Goal: Information Seeking & Learning: Learn about a topic

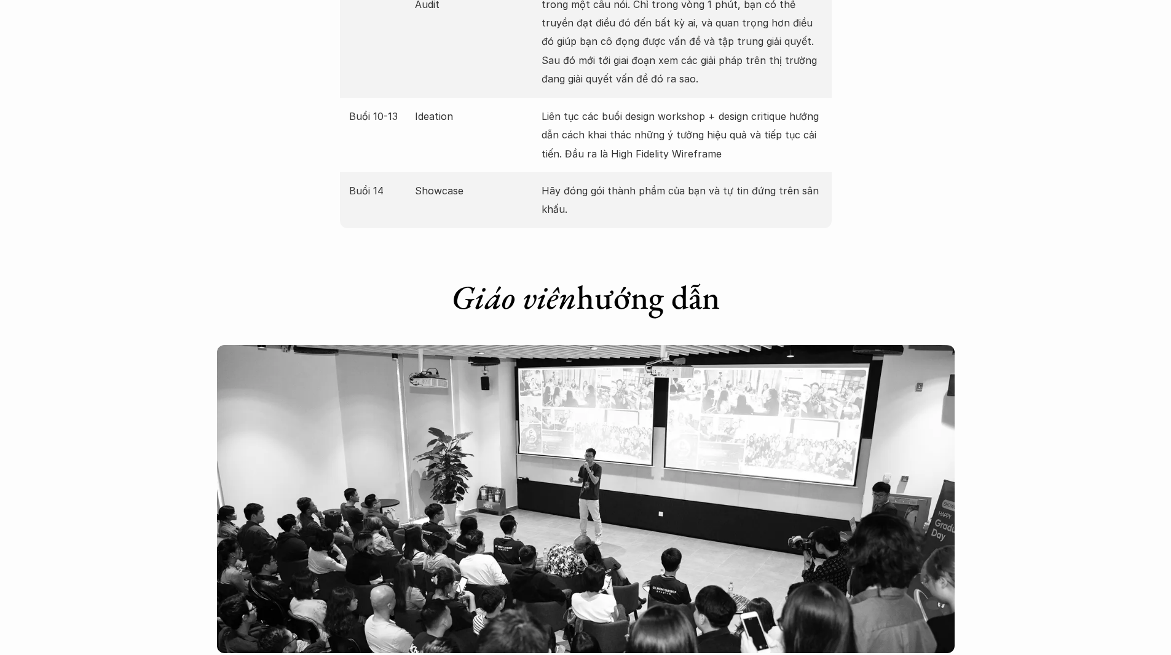
scroll to position [1968, 0]
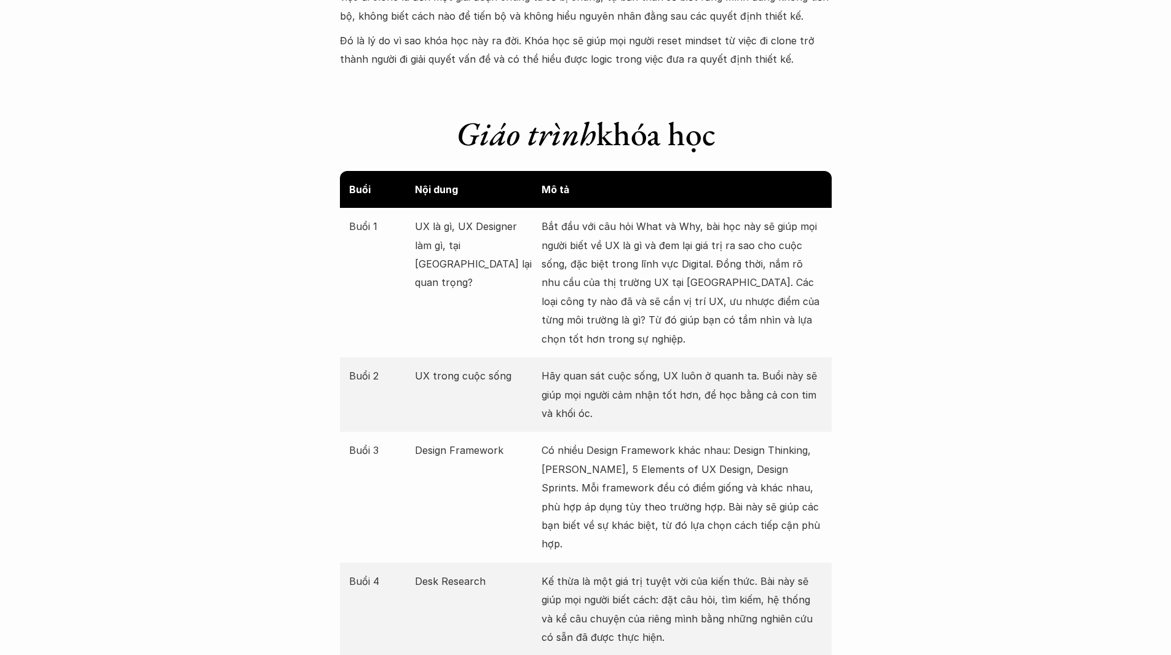
scroll to position [1414, 0]
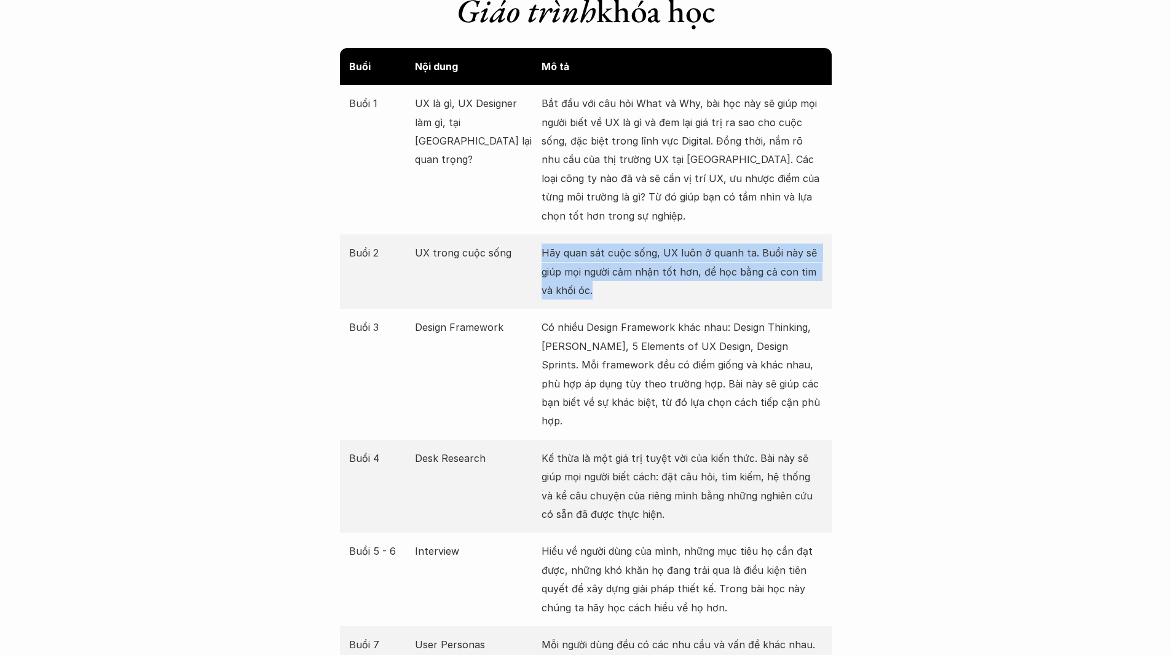
drag, startPoint x: 542, startPoint y: 251, endPoint x: 655, endPoint y: 298, distance: 122.1
click at [655, 298] on p "Hãy quan sát cuộc sống, UX luôn ở quanh ta. Buổi này sẽ giúp mọi người cảm nhận…" at bounding box center [682, 272] width 281 height 56
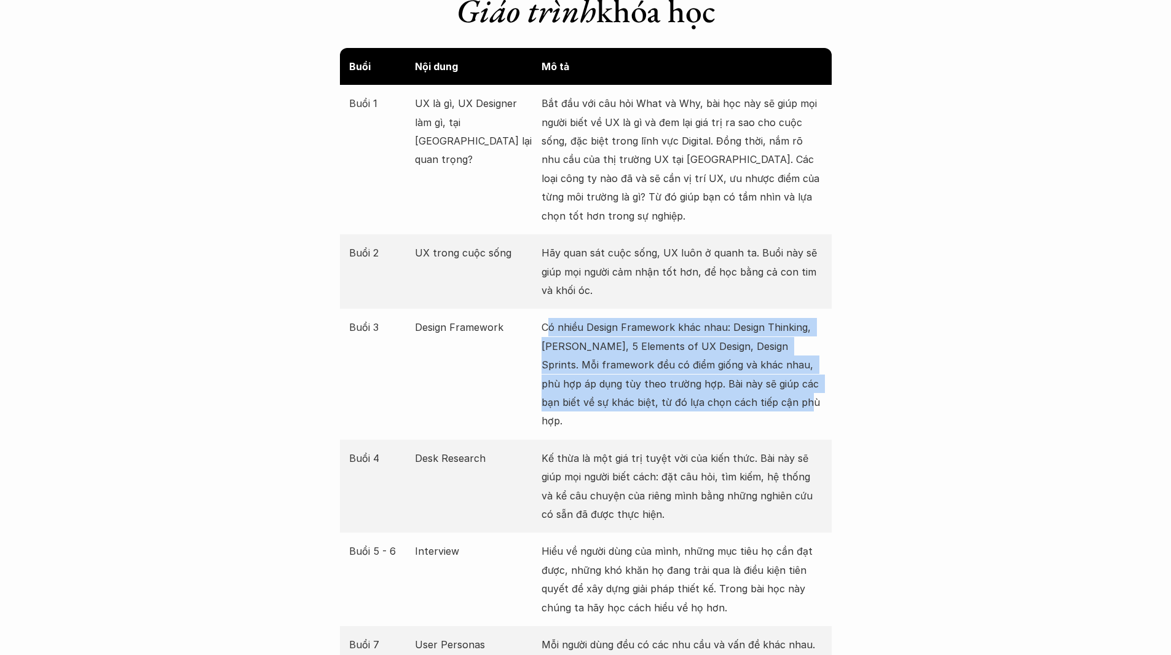
drag, startPoint x: 551, startPoint y: 327, endPoint x: 871, endPoint y: 403, distance: 328.6
drag, startPoint x: 825, startPoint y: 400, endPoint x: 524, endPoint y: 331, distance: 308.6
click at [524, 331] on div "Buổi 3 Design Framework Có nhiều Design Framework khác nhau: Design Thinking, […" at bounding box center [586, 374] width 492 height 130
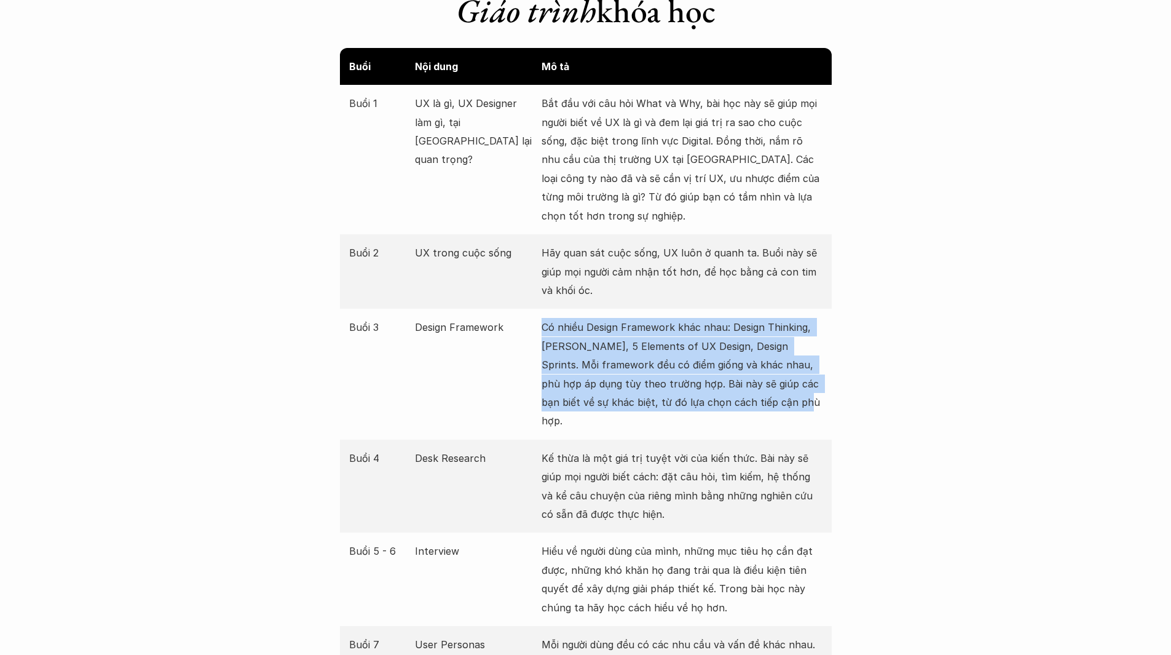
click at [639, 330] on p "Có nhiều Design Framework khác nhau: Design Thinking, [PERSON_NAME], 5 Elements…" at bounding box center [682, 374] width 281 height 112
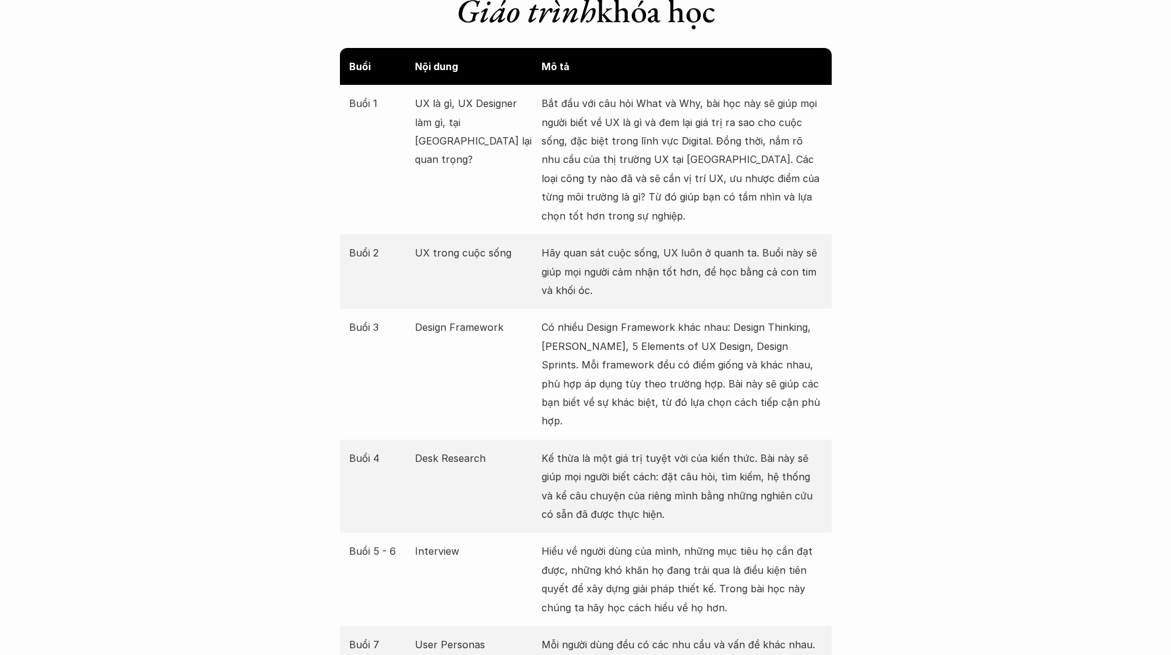
click at [769, 344] on p "Có nhiều Design Framework khác nhau: Design Thinking, [PERSON_NAME], 5 Elements…" at bounding box center [682, 374] width 281 height 112
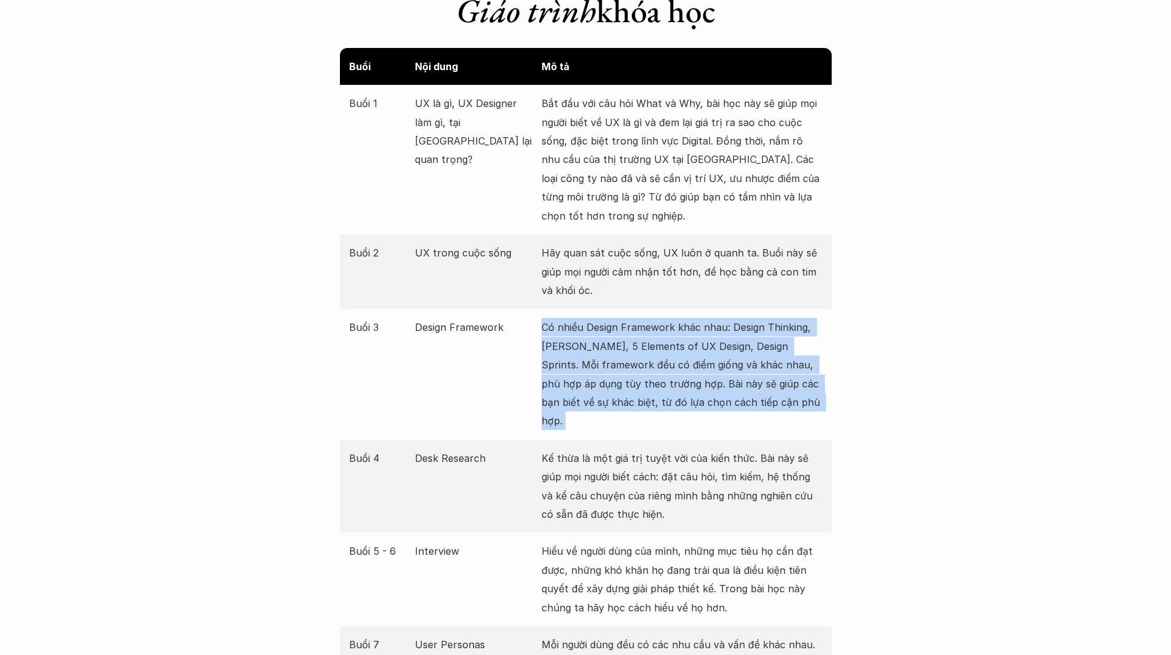
click at [769, 344] on p "Có nhiều Design Framework khác nhau: Design Thinking, [PERSON_NAME], 5 Elements…" at bounding box center [682, 374] width 281 height 112
click at [739, 367] on p "Có nhiều Design Framework khác nhau: Design Thinking, [PERSON_NAME], 5 Elements…" at bounding box center [682, 374] width 281 height 112
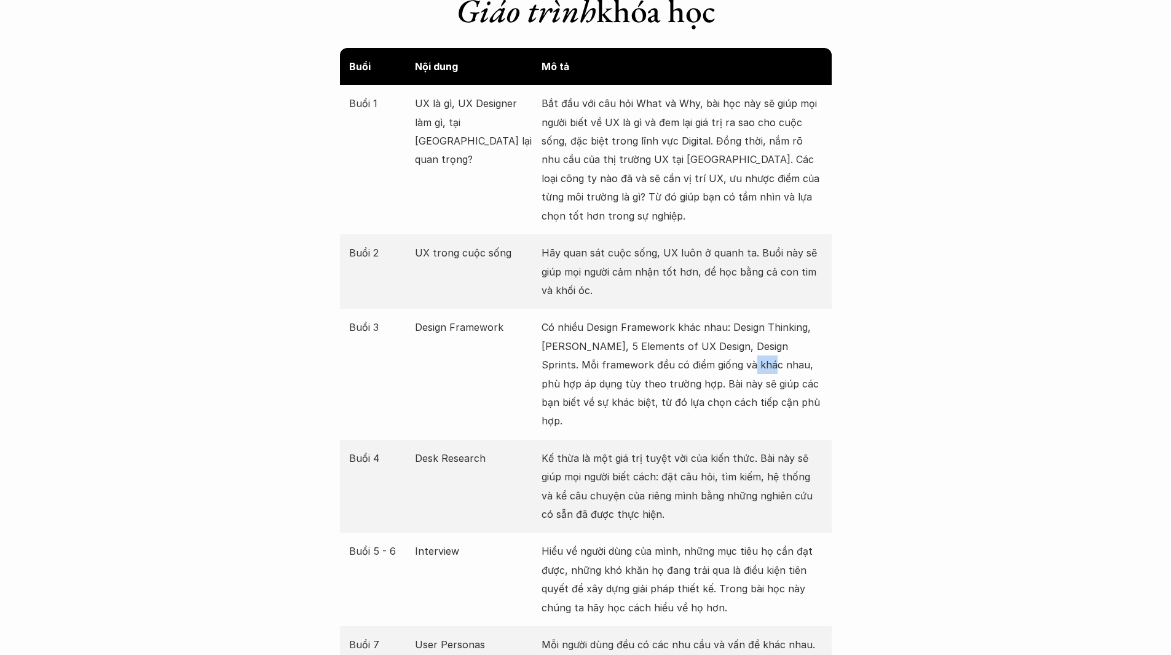
click at [739, 367] on p "Có nhiều Design Framework khác nhau: Design Thinking, [PERSON_NAME], 5 Elements…" at bounding box center [682, 374] width 281 height 112
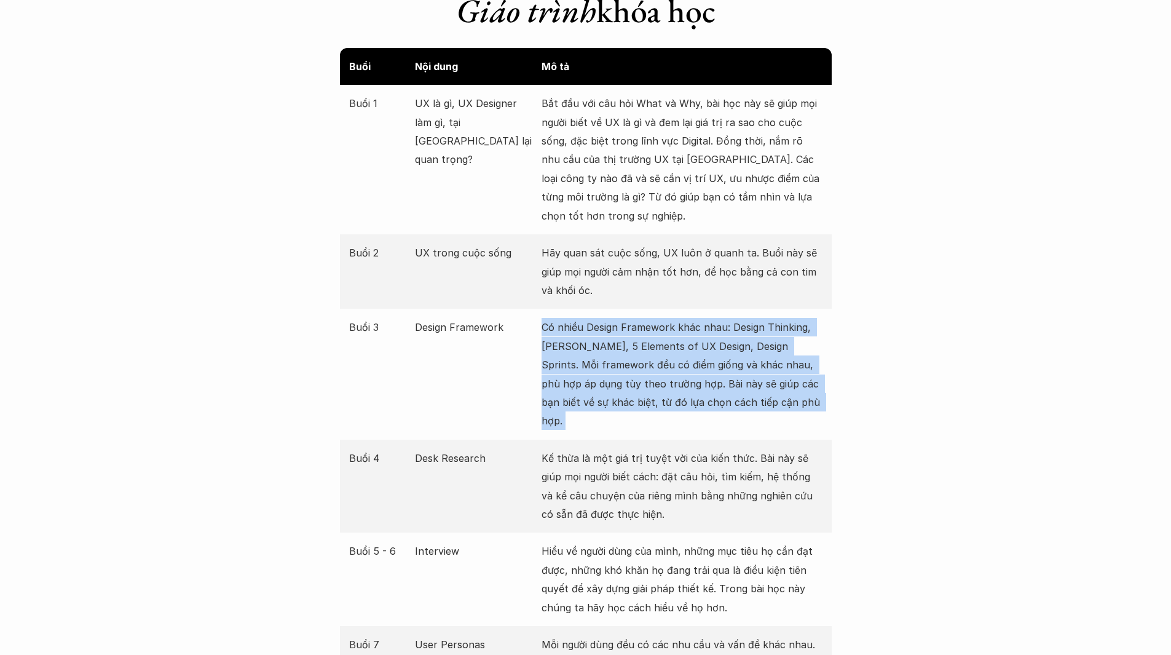
click at [739, 367] on p "Có nhiều Design Framework khác nhau: Design Thinking, [PERSON_NAME], 5 Elements…" at bounding box center [682, 374] width 281 height 112
click at [740, 392] on p "Có nhiều Design Framework khác nhau: Design Thinking, [PERSON_NAME], 5 Elements…" at bounding box center [682, 374] width 281 height 112
drag, startPoint x: 796, startPoint y: 396, endPoint x: 521, endPoint y: 332, distance: 282.2
click at [521, 332] on div "Buổi 3 Design Framework Có nhiều Design Framework khác nhau: Design Thinking, […" at bounding box center [586, 374] width 492 height 130
click at [568, 363] on p "Có nhiều Design Framework khác nhau: Design Thinking, [PERSON_NAME], 5 Elements…" at bounding box center [682, 374] width 281 height 112
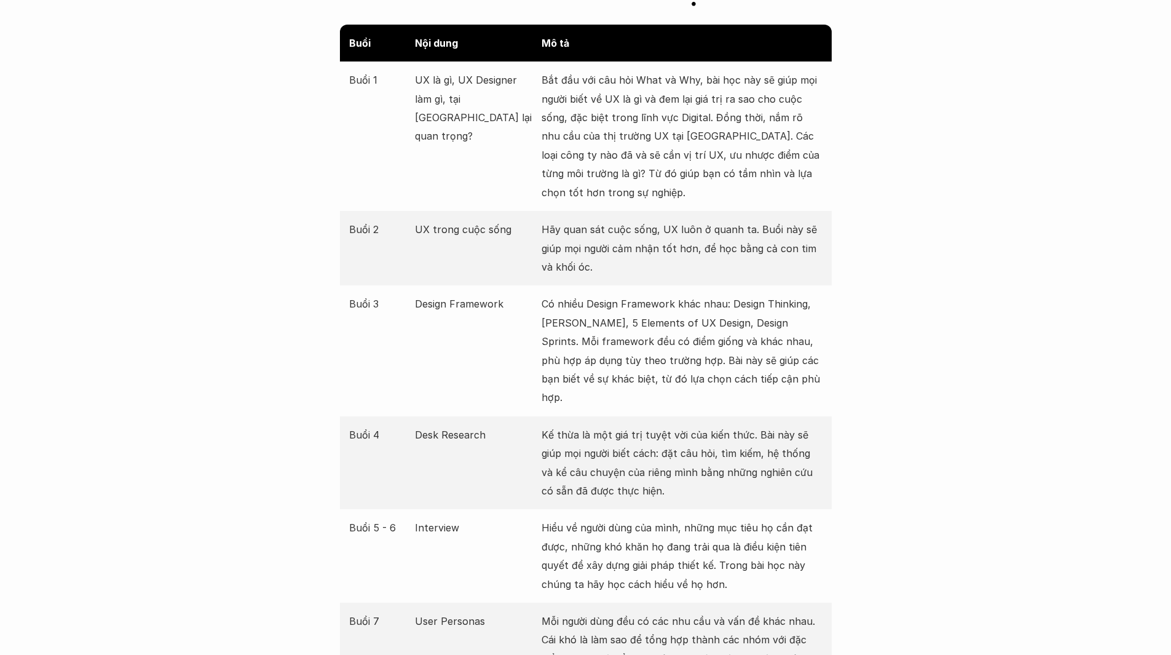
scroll to position [1476, 0]
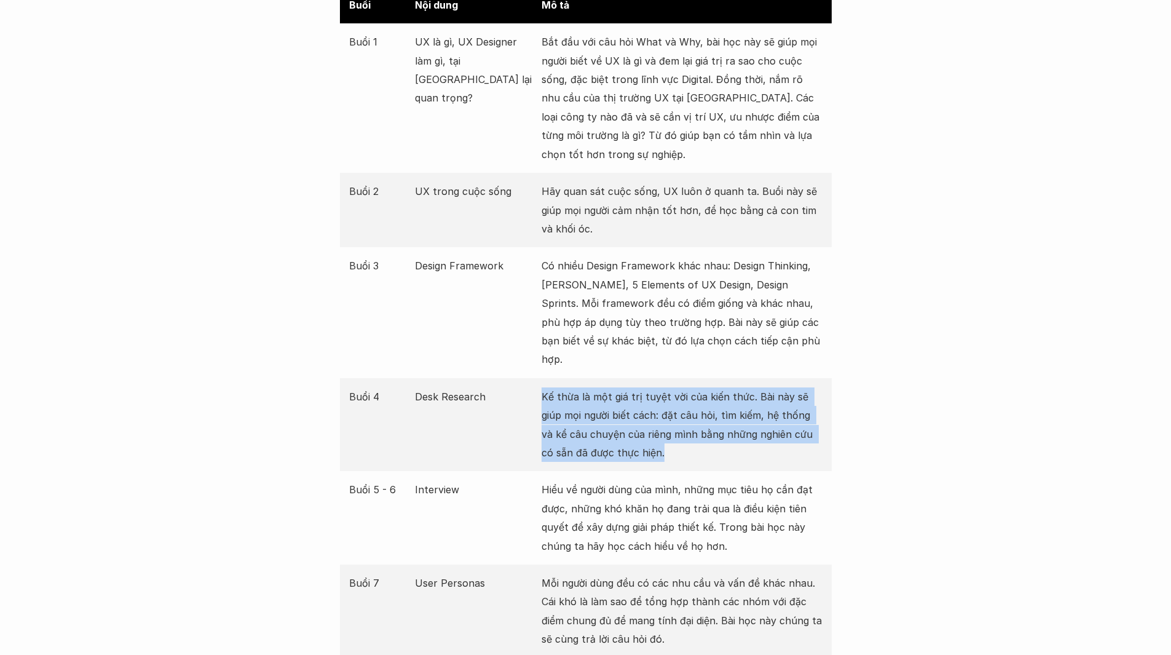
drag, startPoint x: 657, startPoint y: 444, endPoint x: 541, endPoint y: 376, distance: 134.5
click at [541, 378] on div "Buổi 4 Desk Research Kế thừa là một giá trị tuyệt vời của kiến thức. Bài này sẽ…" at bounding box center [586, 424] width 492 height 93
click at [654, 406] on p "Kế thừa là một giá trị tuyệt vời của kiến thức. Bài này sẽ giúp mọi người biết …" at bounding box center [682, 424] width 281 height 75
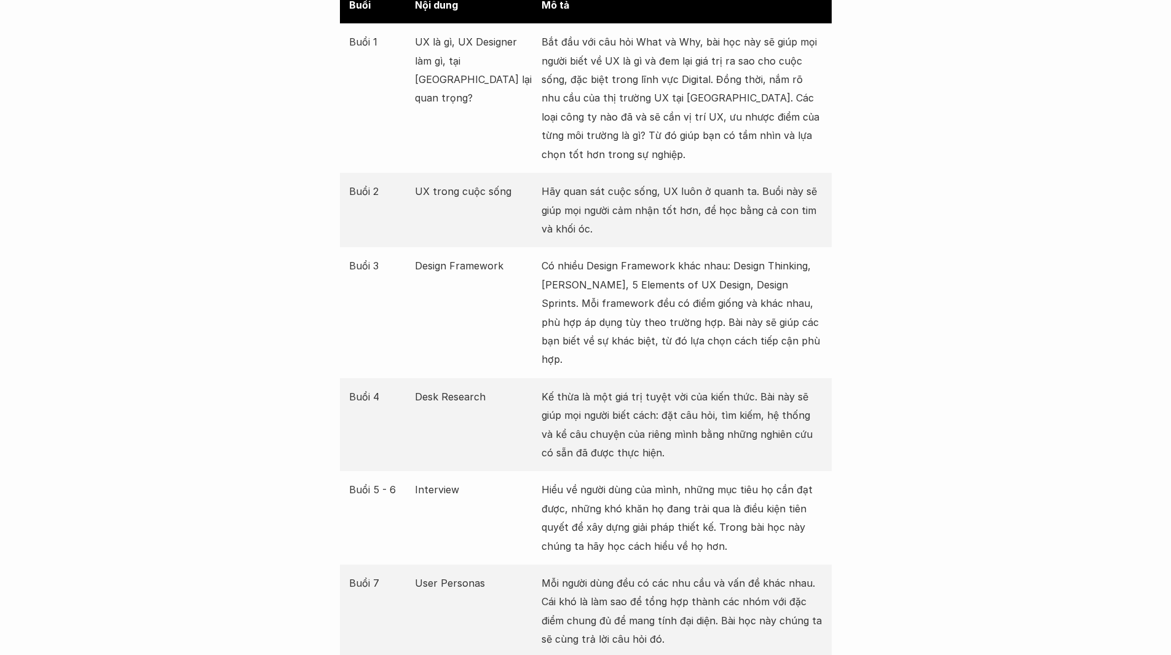
scroll to position [1599, 0]
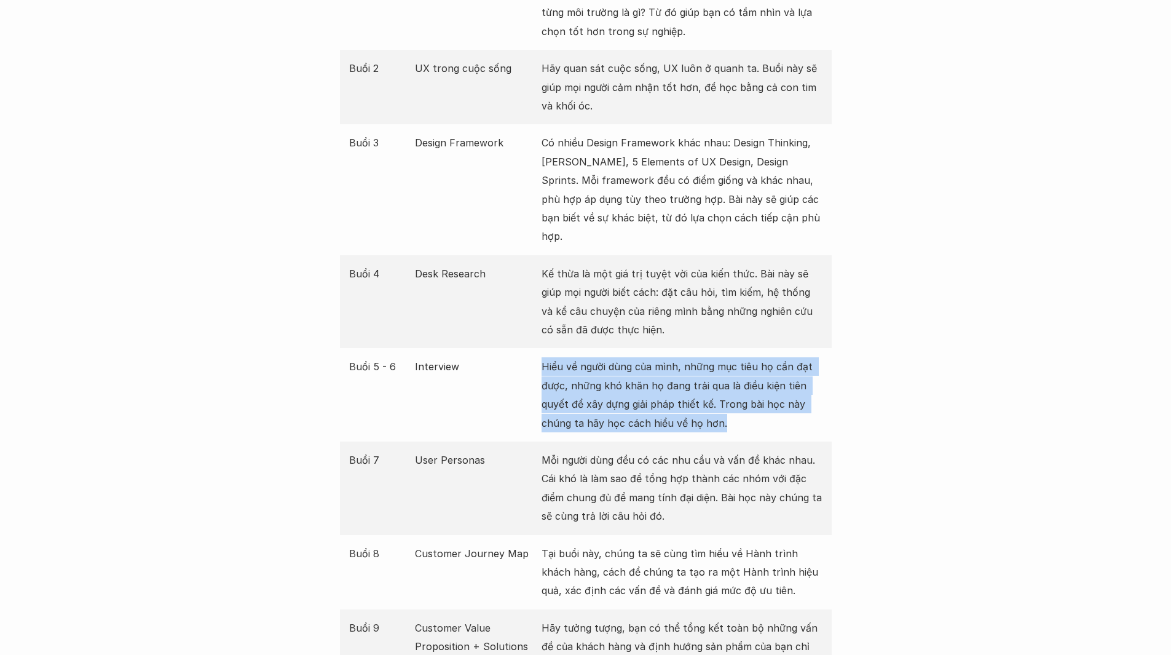
drag, startPoint x: 769, startPoint y: 404, endPoint x: 527, endPoint y: 343, distance: 250.0
click at [527, 348] on div "Buổi 5 - 6 Interview Hiểu về người dùng của mình, những mục tiêu họ cần đạt đượ…" at bounding box center [586, 394] width 492 height 93
click at [651, 374] on p "Hiểu về người dùng của mình, những mục tiêu họ cần đạt được, những khó khăn họ …" at bounding box center [682, 394] width 281 height 75
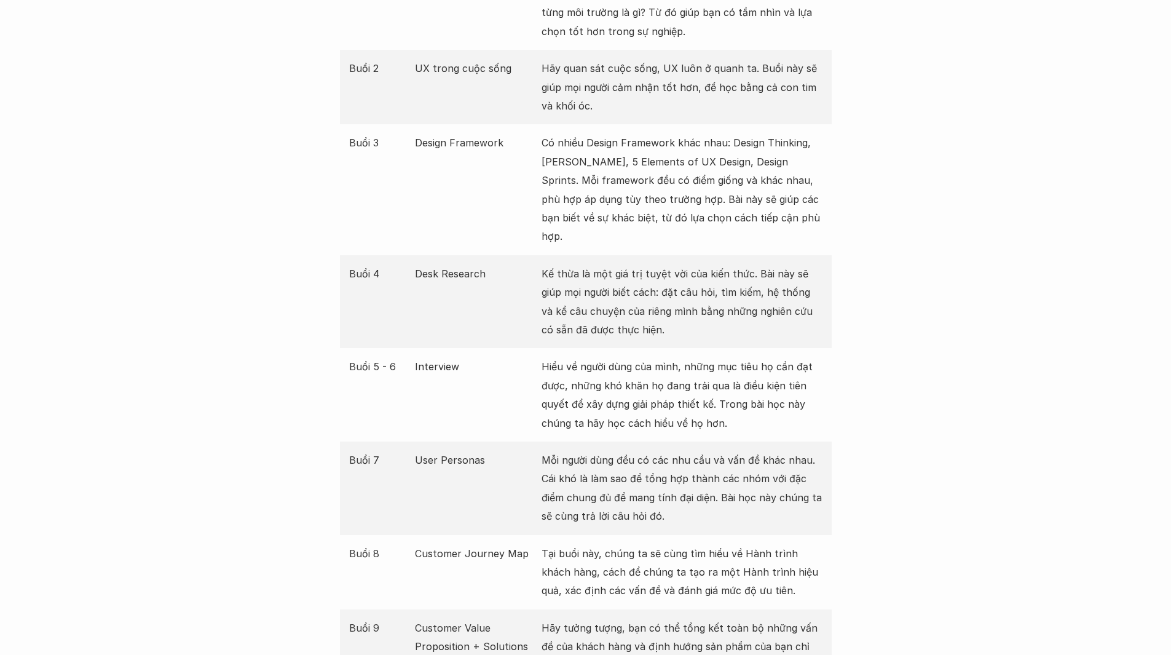
scroll to position [1722, 0]
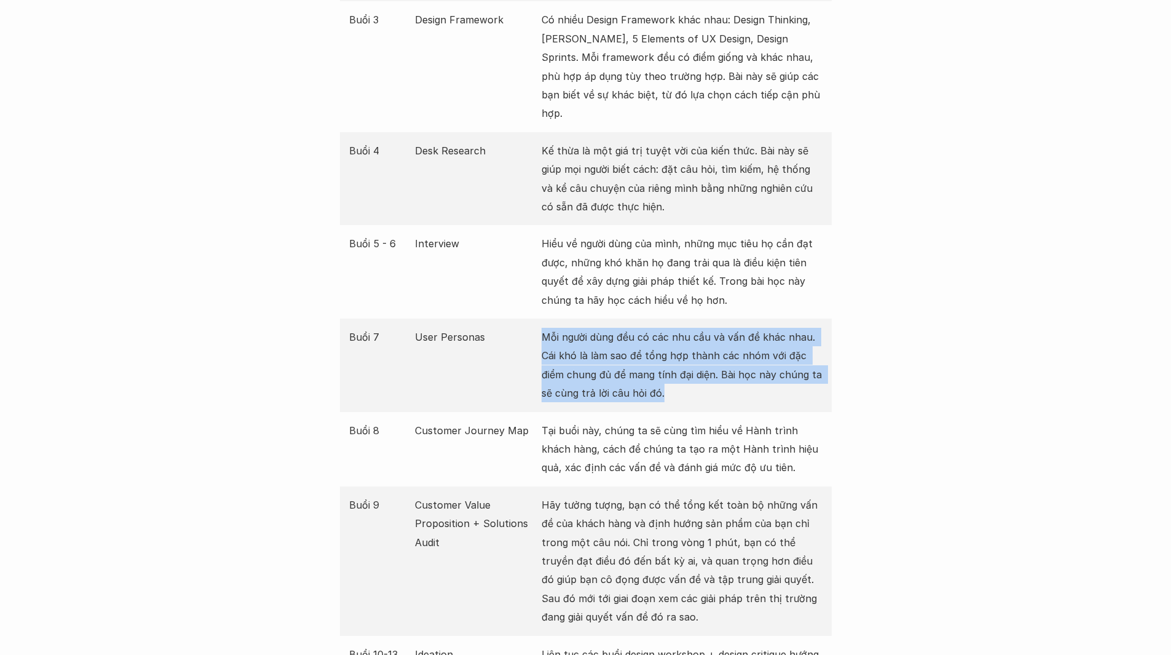
drag, startPoint x: 698, startPoint y: 375, endPoint x: 524, endPoint y: 318, distance: 183.2
click at [524, 319] on div "Buổi 7 User Personas Mỗi người dùng đều có các nhu cầu và vấn đề khác nhau. Cái…" at bounding box center [586, 365] width 492 height 93
click at [702, 357] on p "Mỗi người dùng đều có các nhu cầu và vấn đề khác nhau. Cái khó là làm sao để tổ…" at bounding box center [682, 365] width 281 height 75
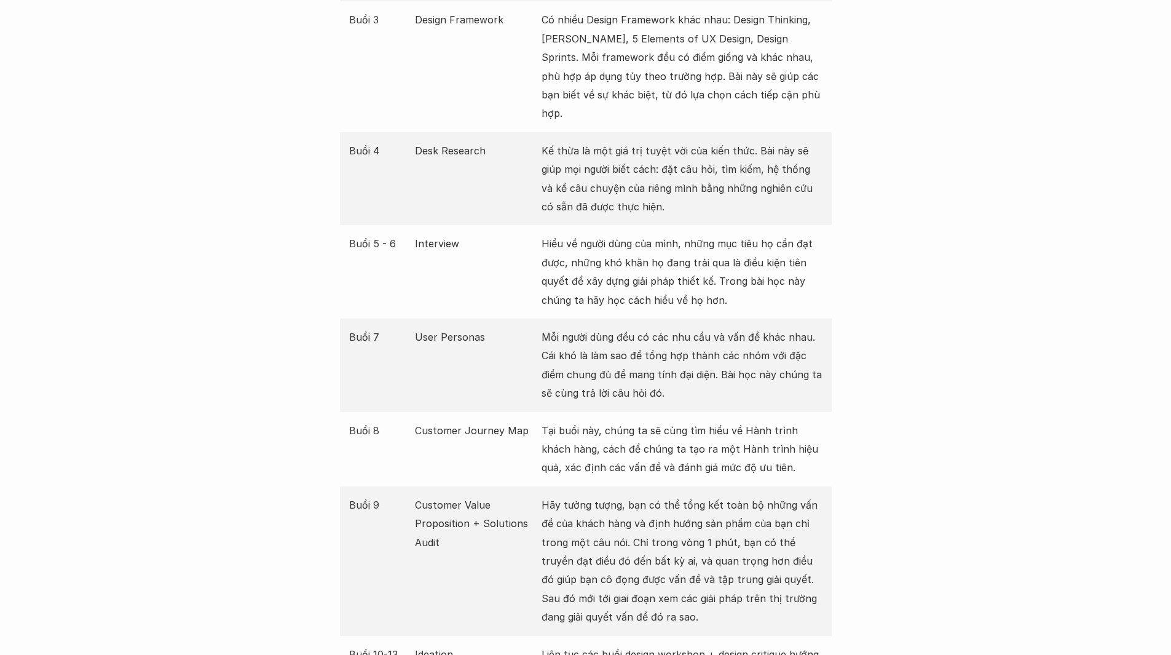
scroll to position [1845, 0]
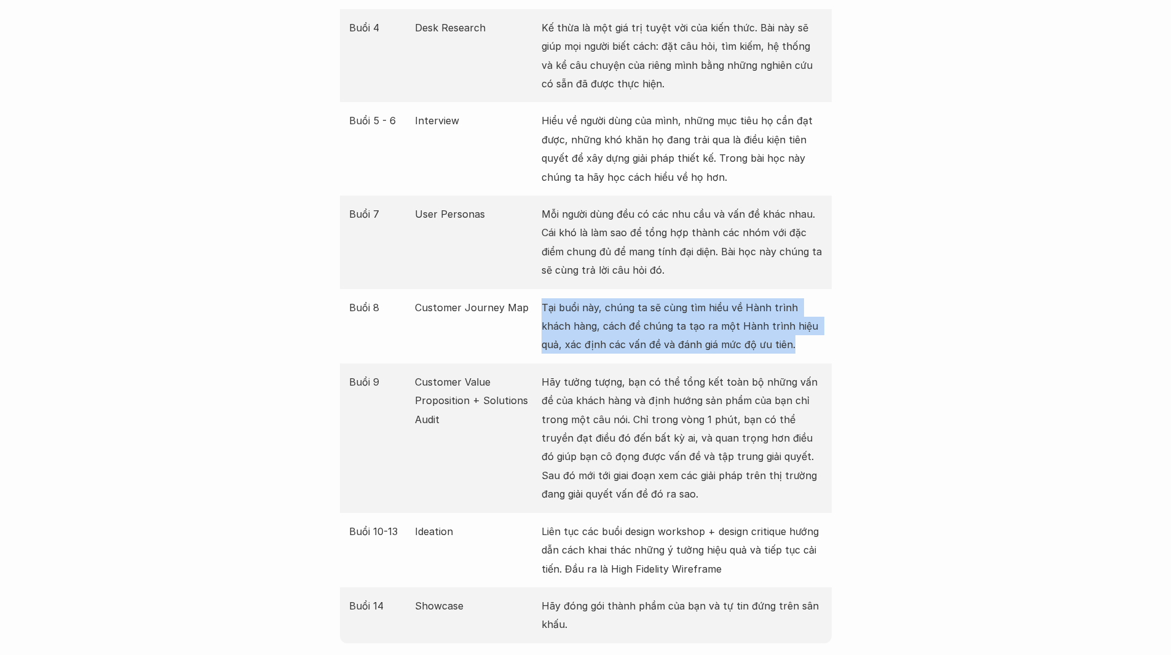
drag, startPoint x: 773, startPoint y: 328, endPoint x: 523, endPoint y: 293, distance: 252.7
click at [523, 293] on div "Buổi 8 Customer Journey Map Tại buổi này, chúng ta sẽ cùng tìm hiểu về Hành trì…" at bounding box center [586, 326] width 492 height 74
click at [755, 322] on p "Tại buổi này, chúng ta sẽ cùng tìm hiểu về Hành trình khách hàng, cách để chúng…" at bounding box center [682, 326] width 281 height 56
drag, startPoint x: 799, startPoint y: 336, endPoint x: 537, endPoint y: 287, distance: 266.6
click at [537, 289] on div "Buổi 8 Customer Journey Map Tại buổi này, chúng ta sẽ cùng tìm hiểu về Hành trì…" at bounding box center [586, 326] width 492 height 74
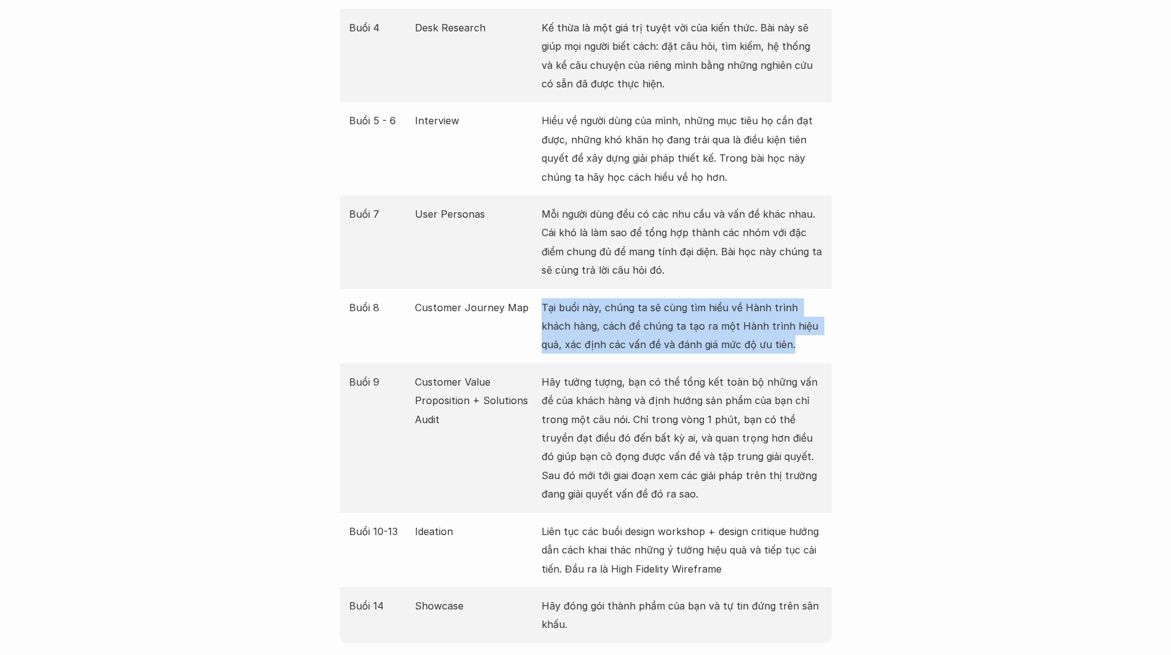
click at [724, 330] on p "Tại buổi này, chúng ta sẽ cùng tìm hiểu về Hành trình khách hàng, cách để chúng…" at bounding box center [682, 326] width 281 height 56
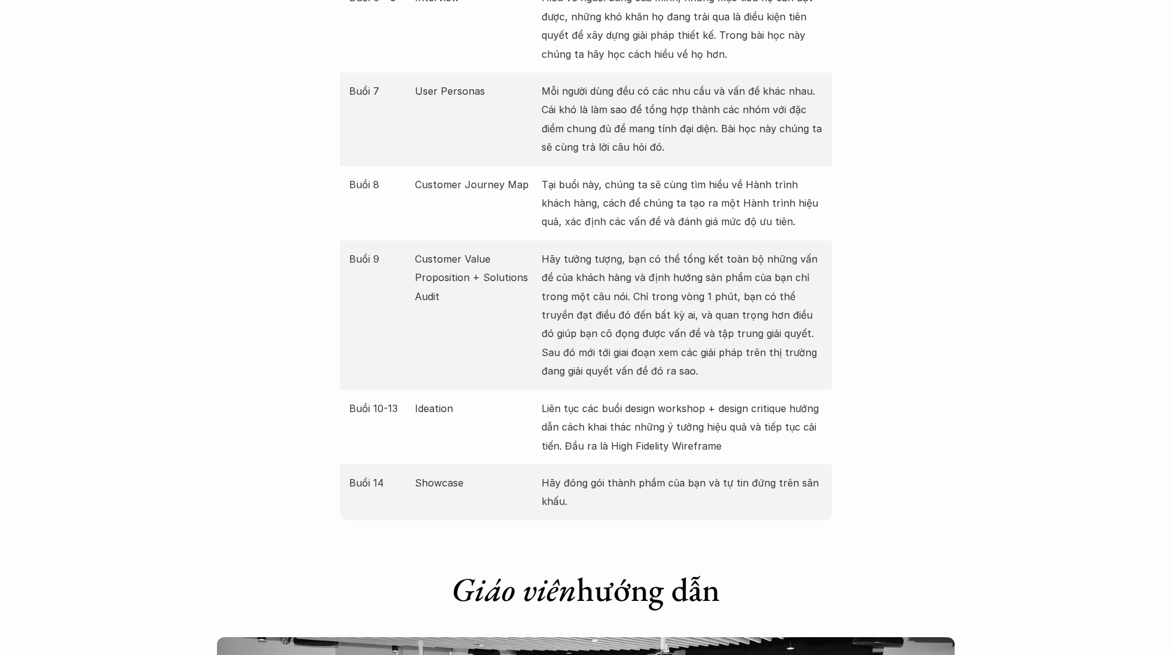
scroll to position [2029, 0]
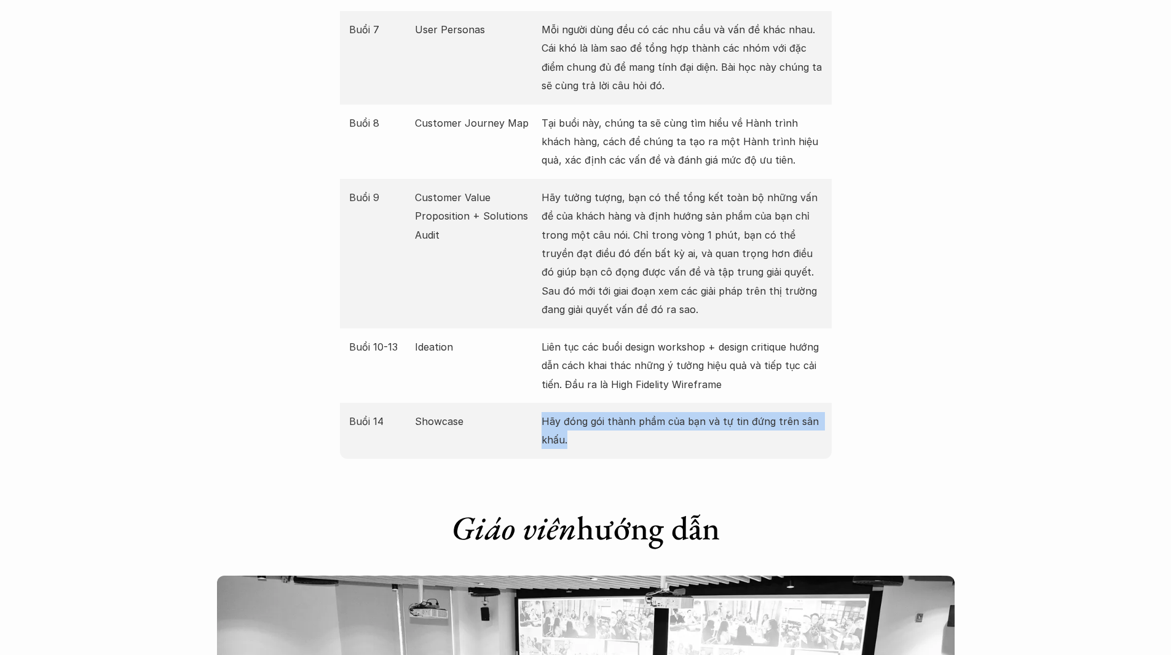
drag, startPoint x: 588, startPoint y: 422, endPoint x: 534, endPoint y: 398, distance: 59.4
click at [534, 403] on div "Buổi 14 Showcase Hãy đóng gói thành phầm của bạn và tự tin đứng trên sân khấu." at bounding box center [586, 431] width 492 height 56
click at [635, 421] on p "Hãy đóng gói thành phầm của bạn và tự tin đứng trên sân khấu." at bounding box center [682, 431] width 281 height 38
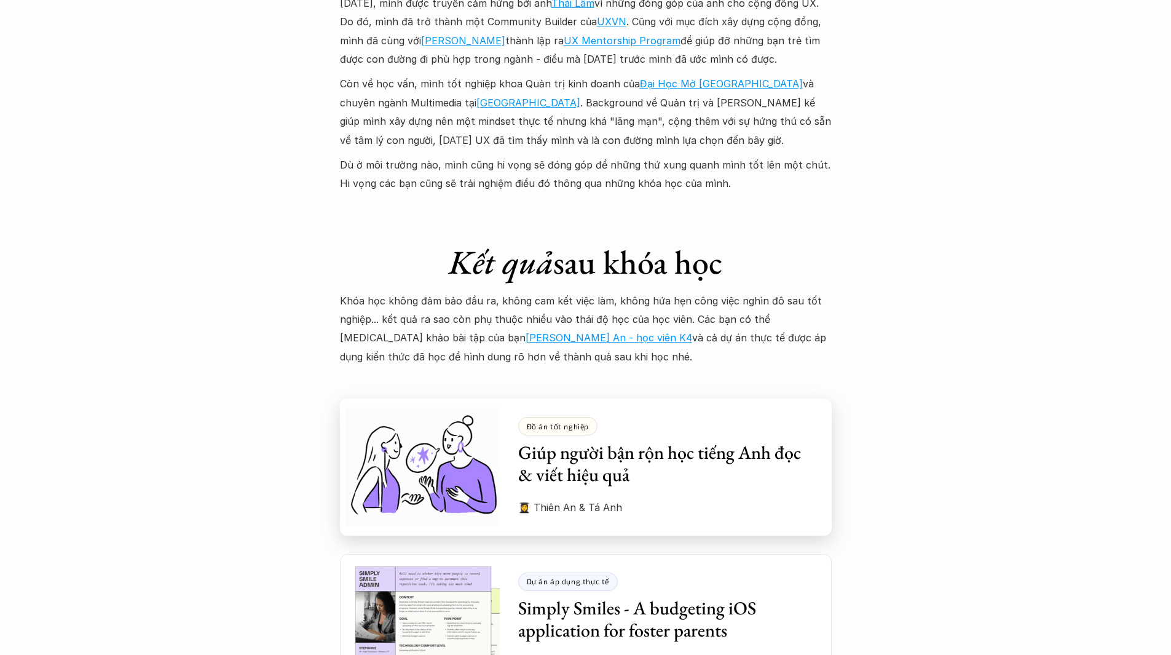
scroll to position [3198, 0]
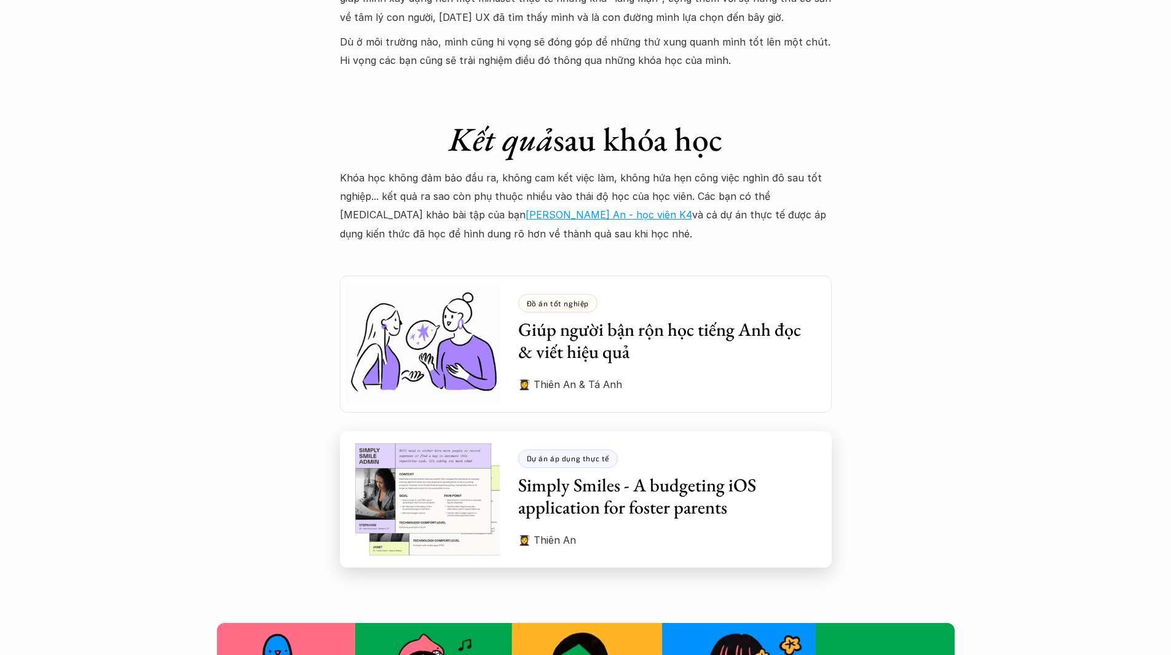
click at [692, 495] on h3 "Simply Smiles - A budgeting iOS application for foster parents" at bounding box center [665, 496] width 295 height 44
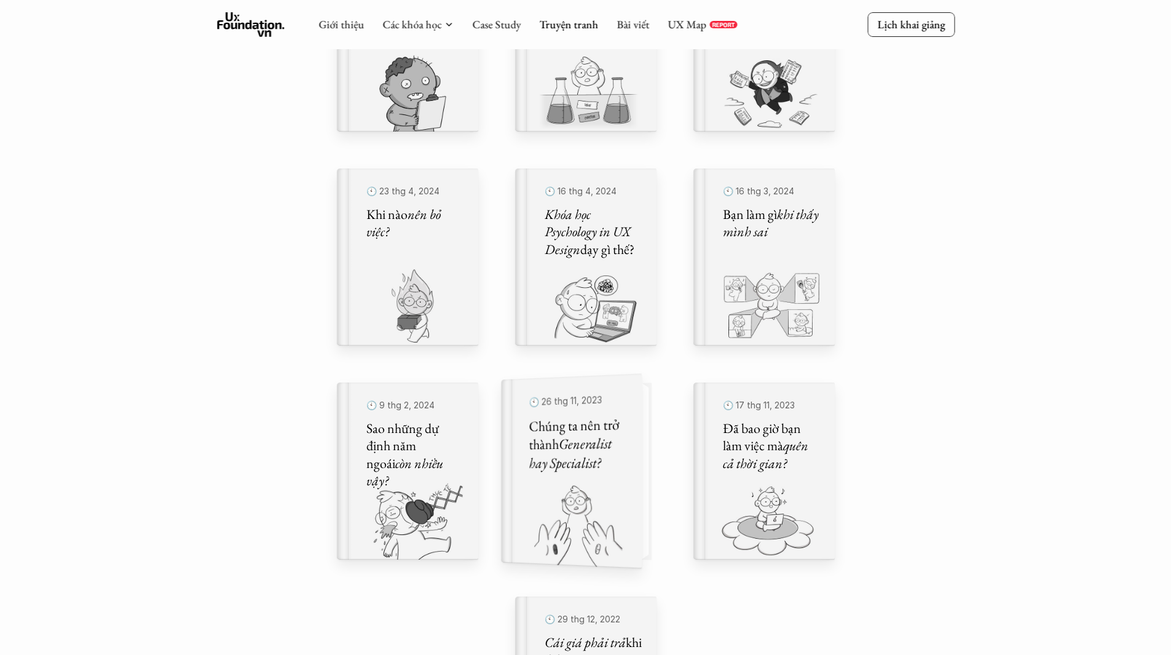
scroll to position [184, 0]
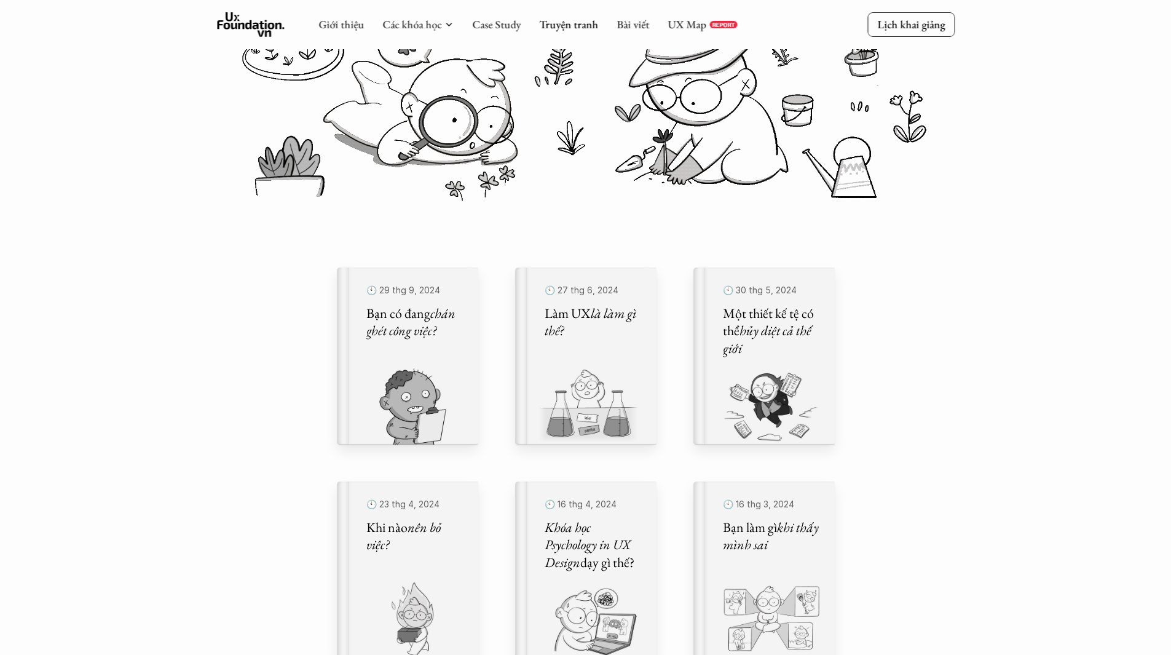
drag, startPoint x: 1060, startPoint y: 132, endPoint x: 1044, endPoint y: 77, distance: 56.8
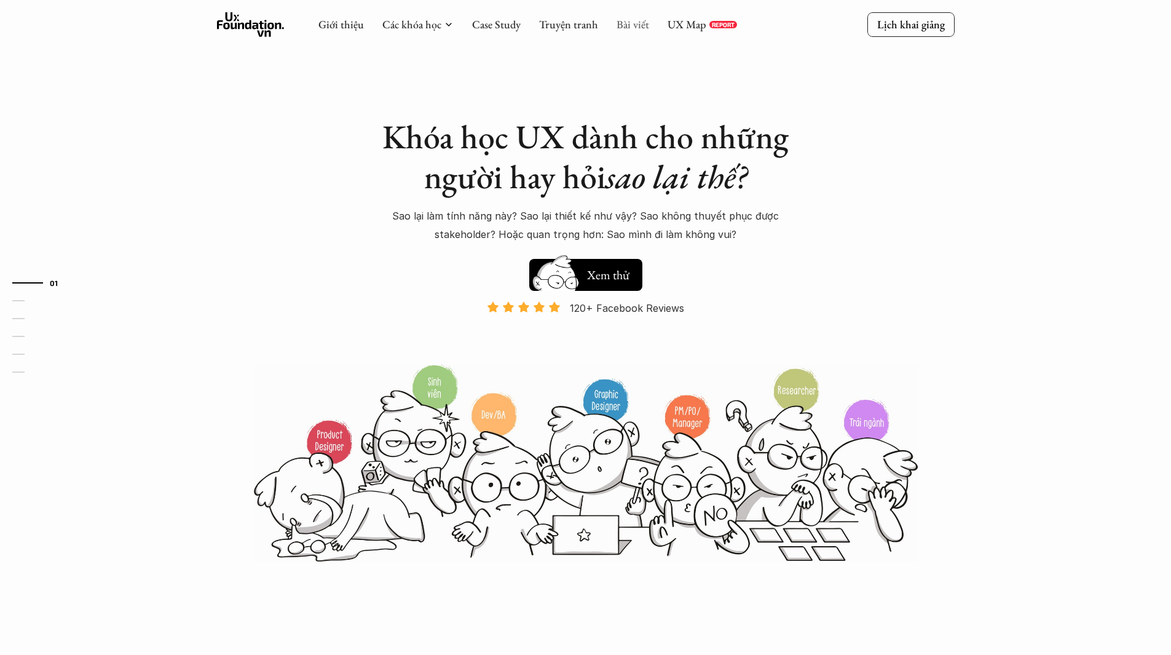
click at [630, 25] on link "Bài viết" at bounding box center [633, 24] width 33 height 14
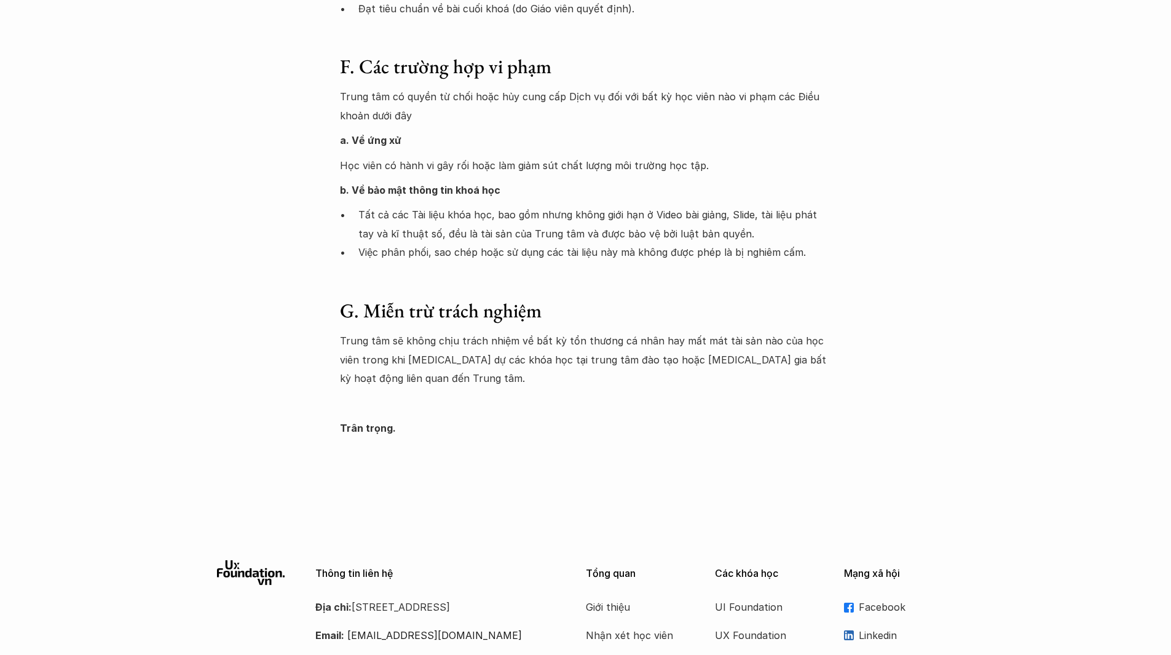
scroll to position [2033, 0]
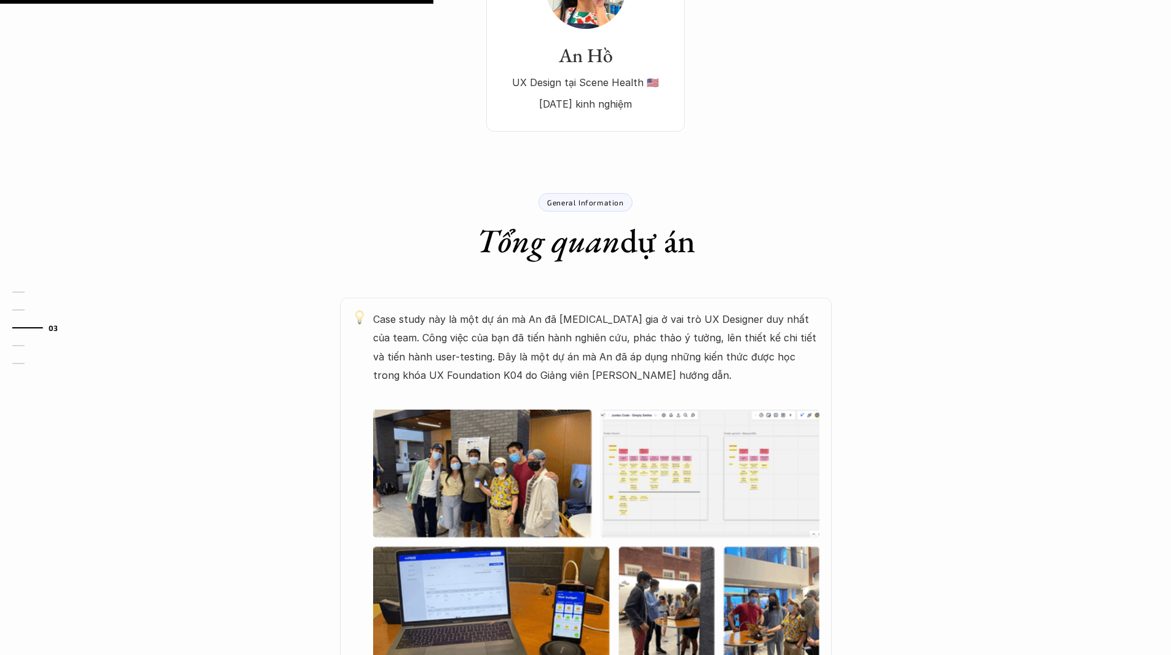
scroll to position [492, 0]
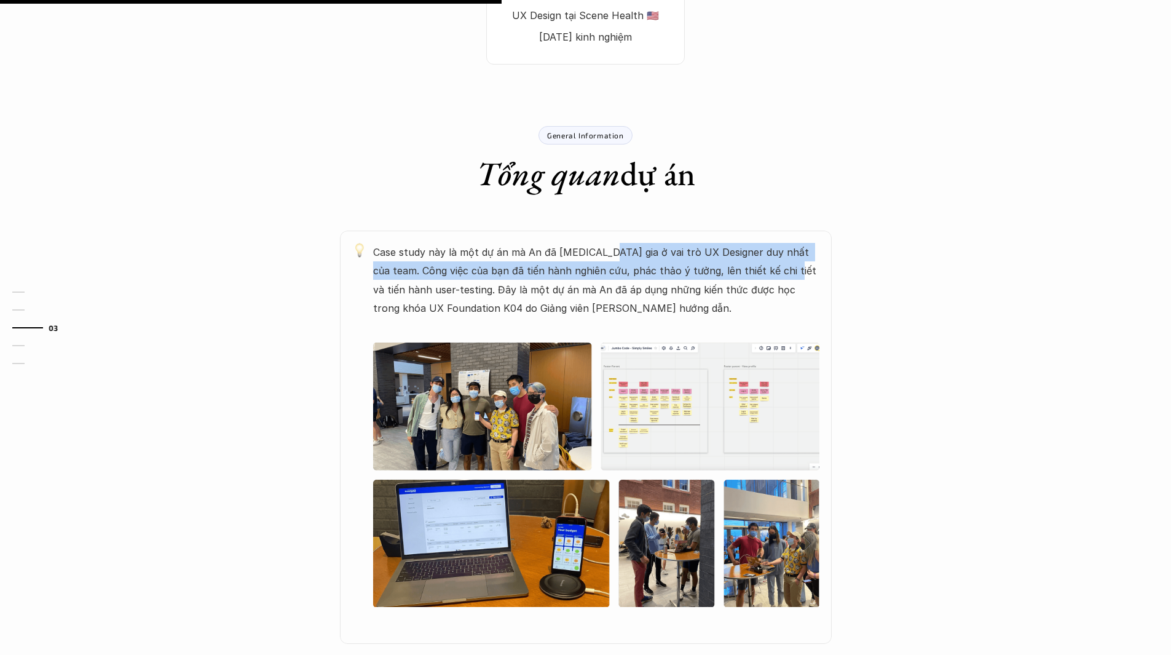
drag, startPoint x: 652, startPoint y: 263, endPoint x: 752, endPoint y: 279, distance: 101.0
click at [752, 279] on p "Case study này là một dự án mà An đã [MEDICAL_DATA] gia ở vai trò UX Designer d…" at bounding box center [596, 280] width 446 height 75
click at [753, 279] on p "Case study này là một dự án mà An đã [MEDICAL_DATA] gia ở vai trò UX Designer d…" at bounding box center [596, 280] width 446 height 75
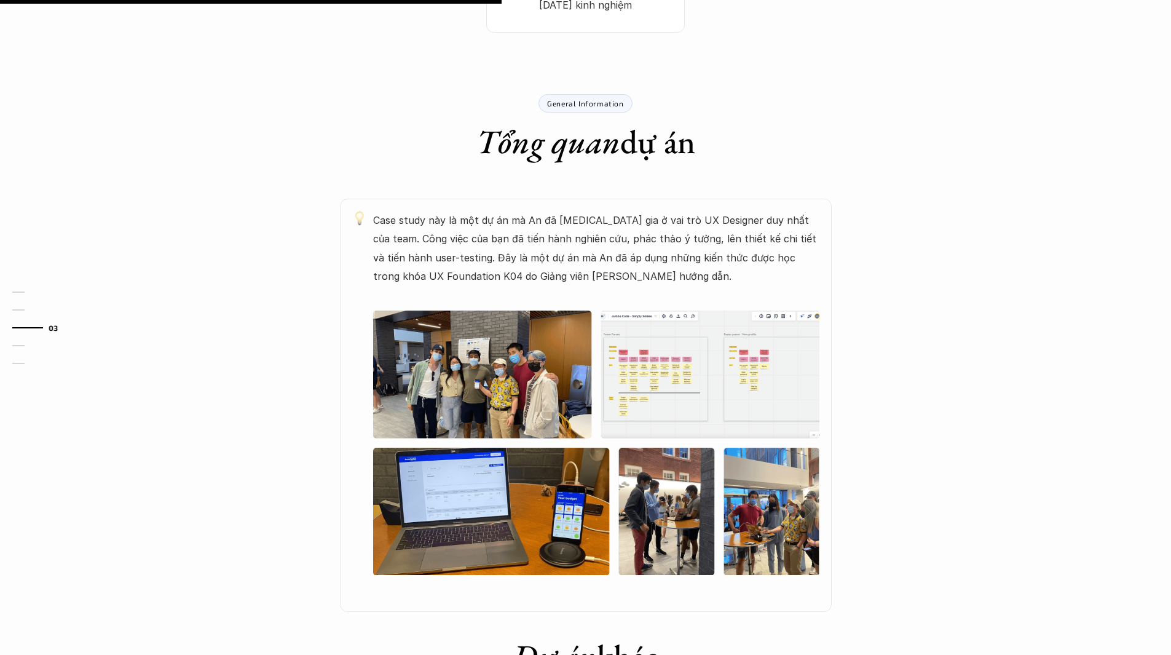
scroll to position [553, 0]
